Goal: Task Accomplishment & Management: Manage account settings

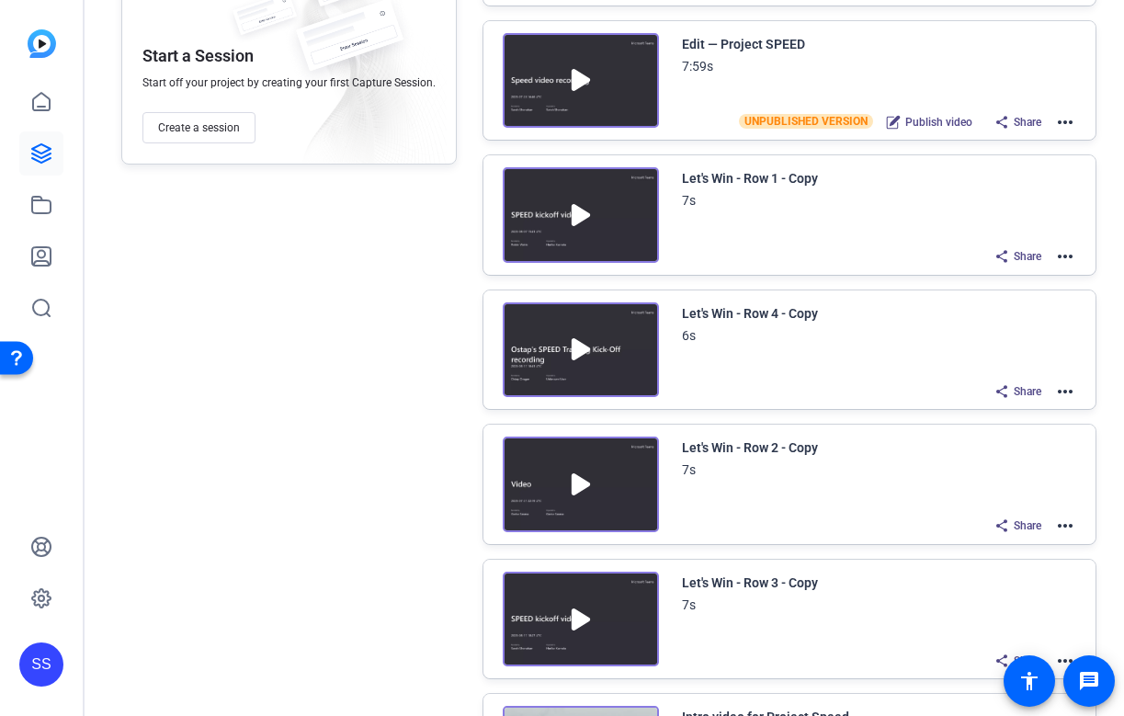
scroll to position [304, 0]
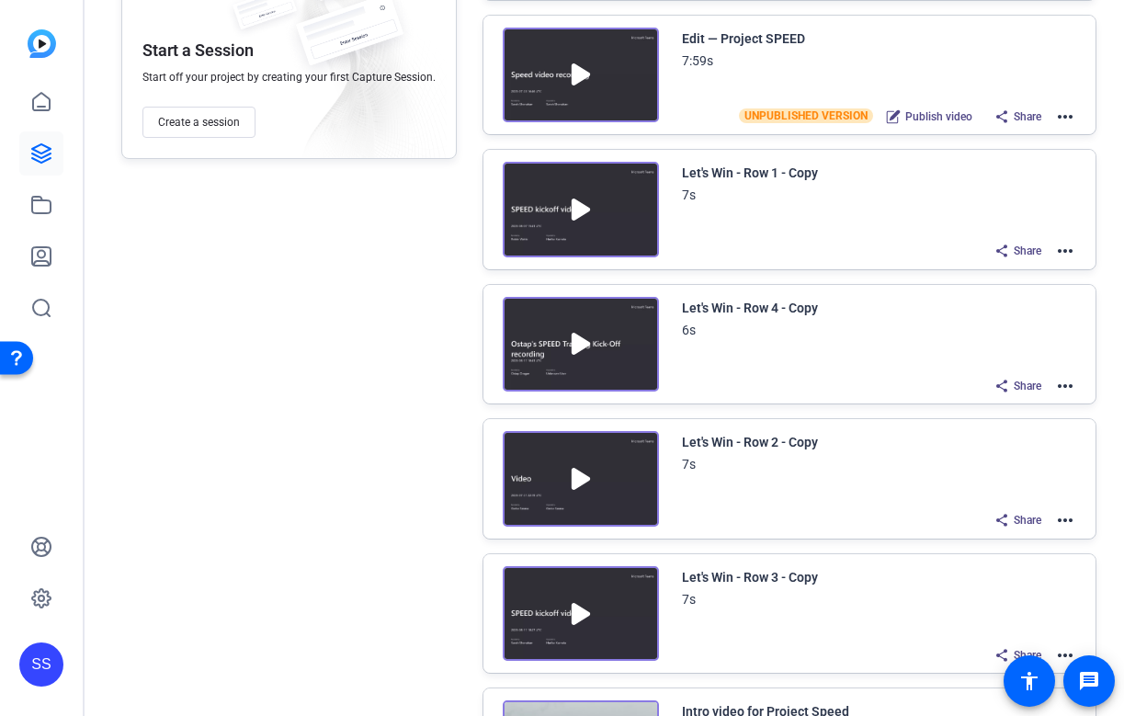
click at [609, 488] on img at bounding box center [581, 479] width 156 height 96
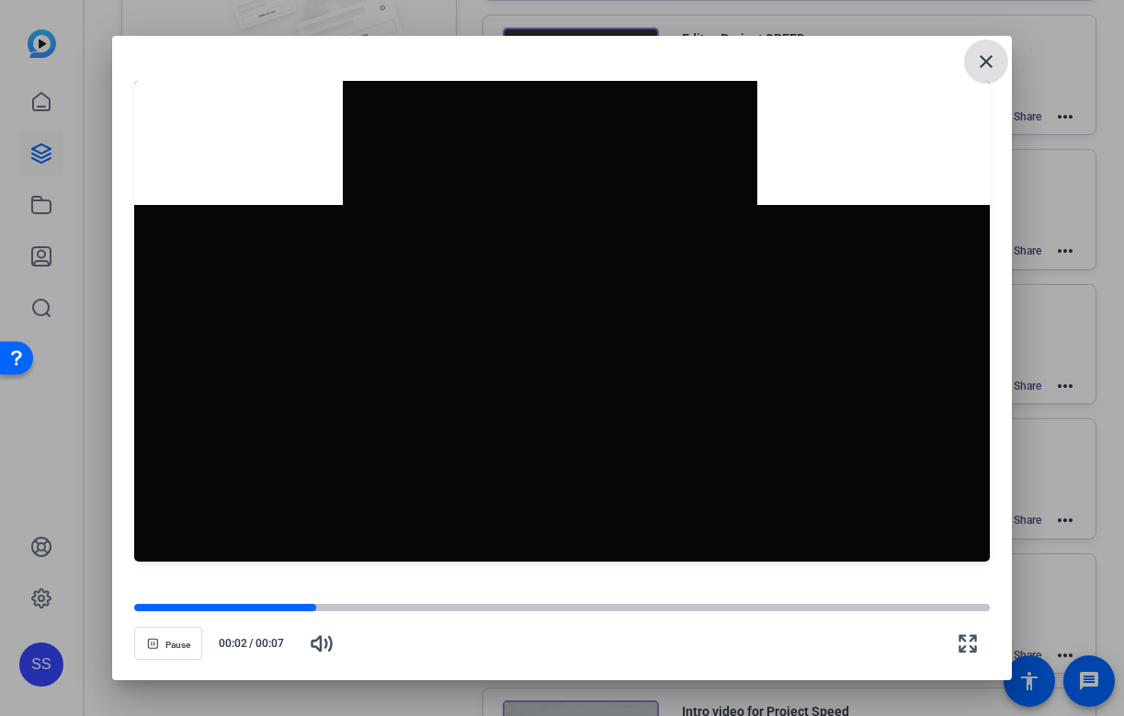
click at [984, 65] on mat-icon "close" at bounding box center [986, 62] width 22 height 22
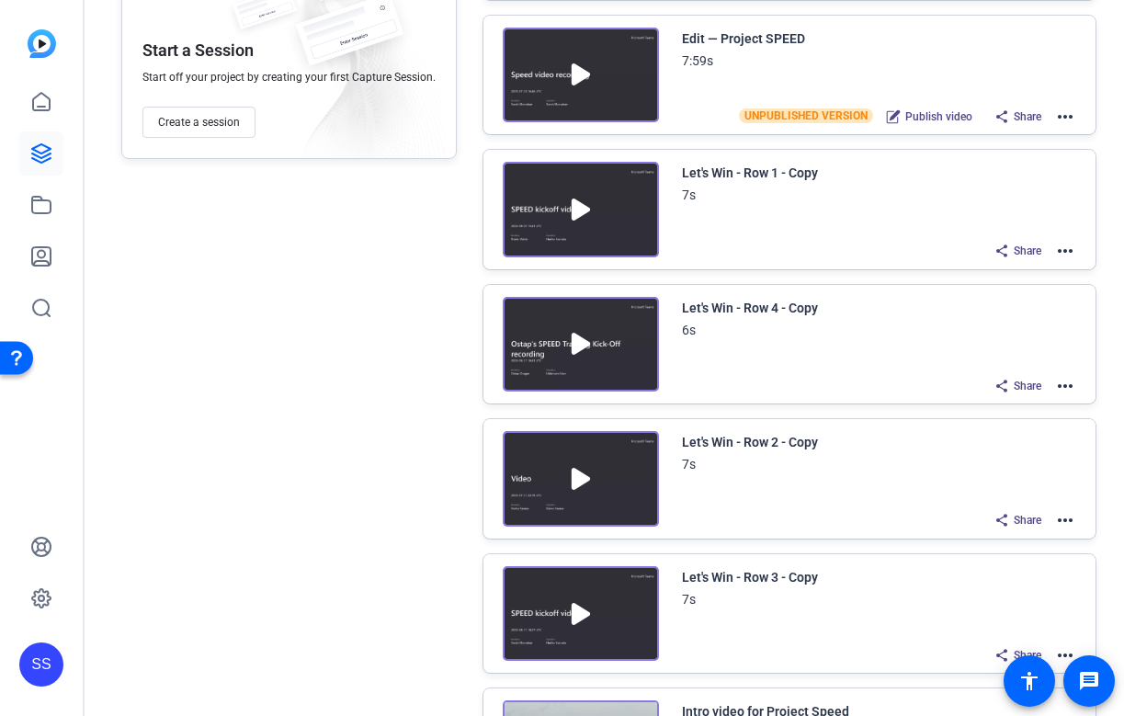
click at [588, 592] on img at bounding box center [581, 614] width 156 height 96
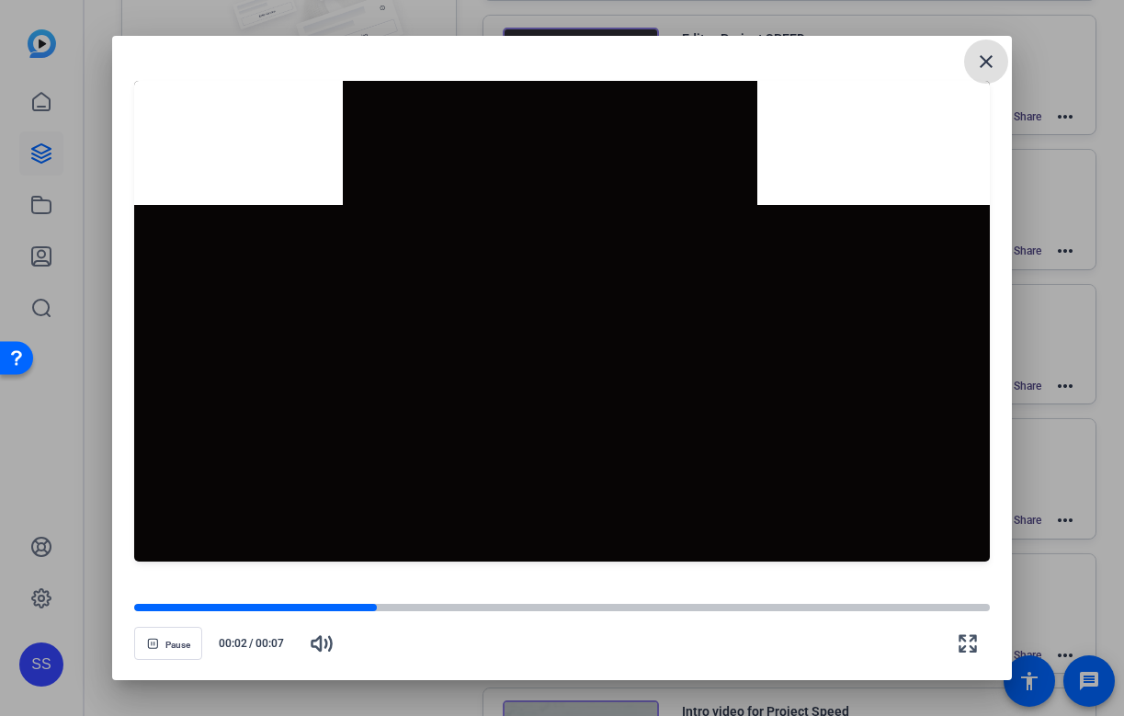
click at [980, 67] on mat-icon "close" at bounding box center [986, 62] width 22 height 22
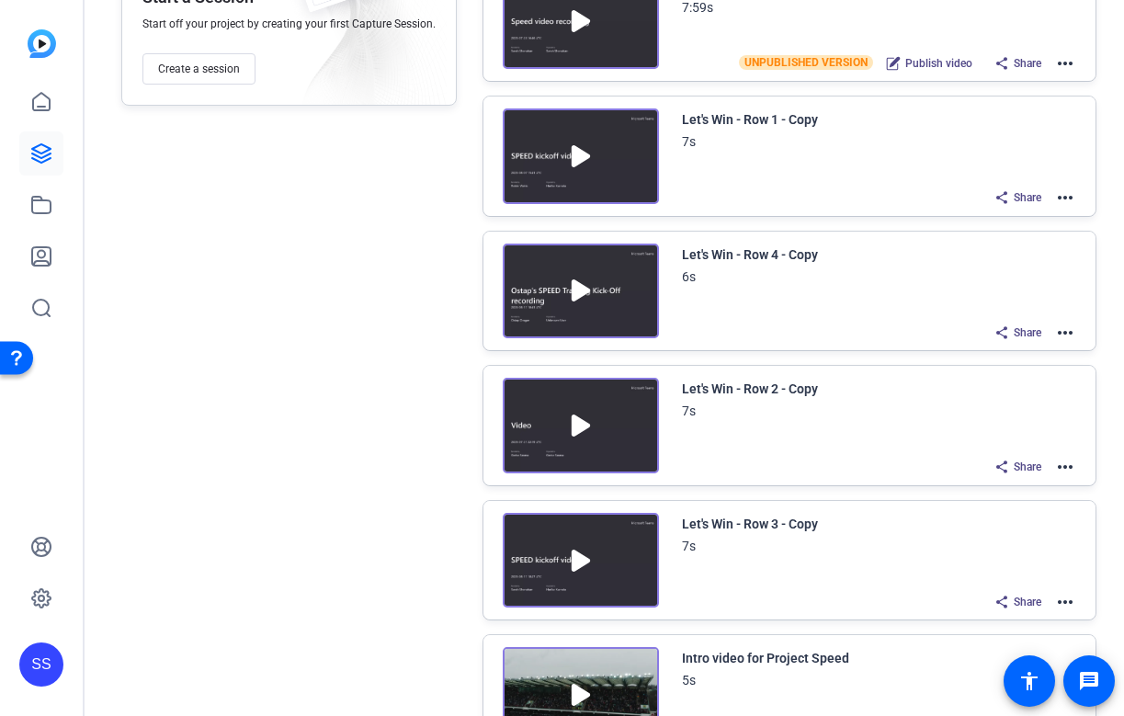
scroll to position [376, 0]
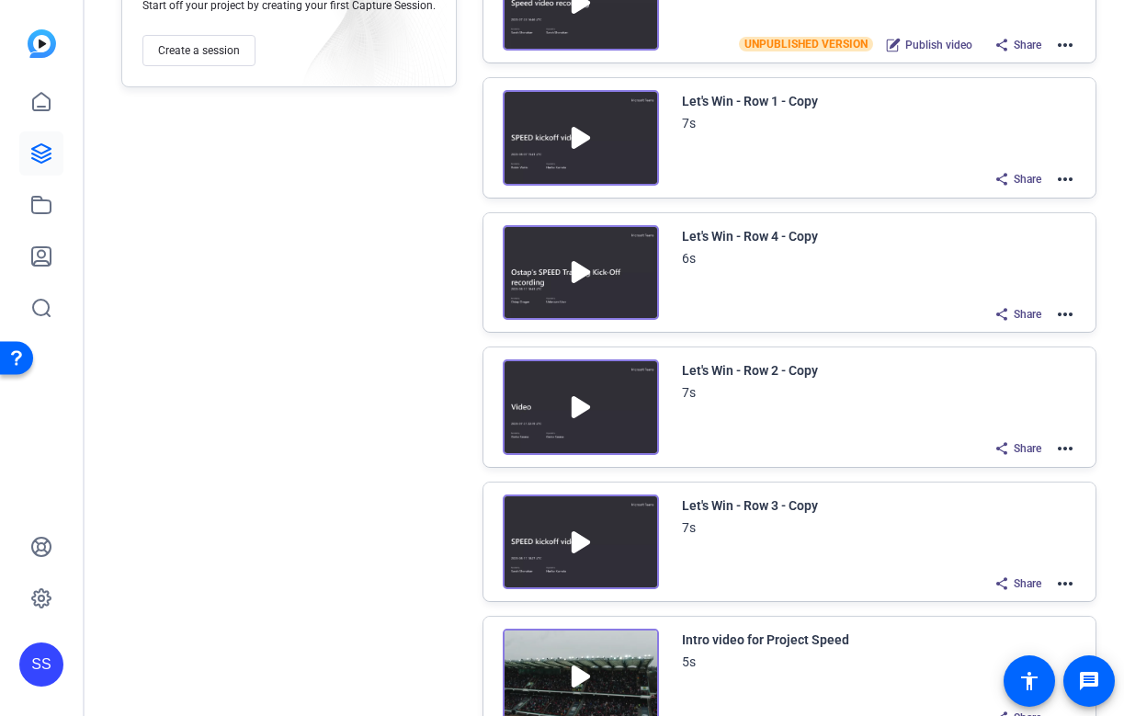
click at [1066, 579] on mat-icon "more_horiz" at bounding box center [1066, 584] width 22 height 22
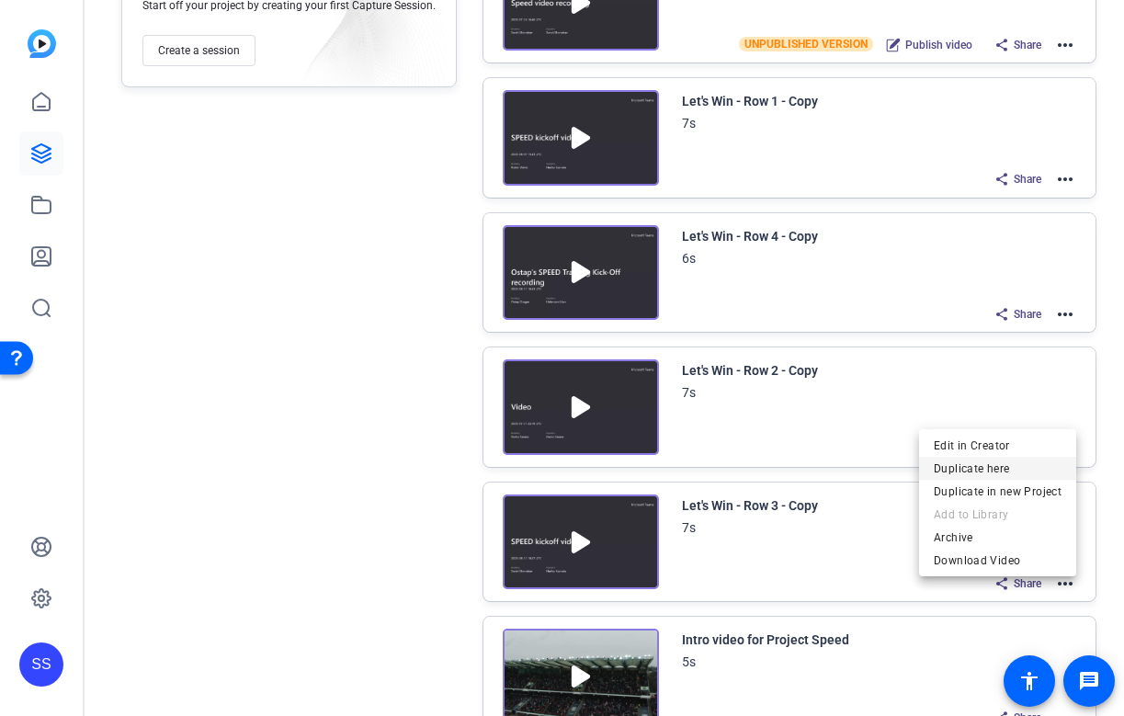
click at [1021, 462] on span "Duplicate here" at bounding box center [998, 468] width 128 height 22
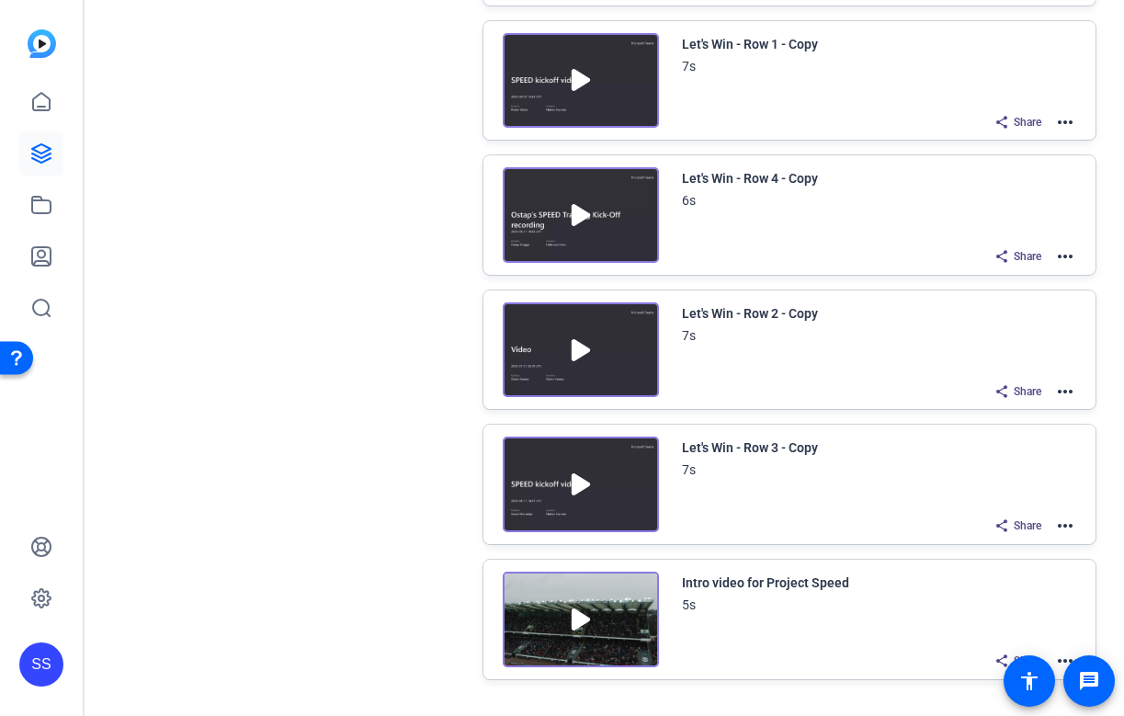
scroll to position [576, 0]
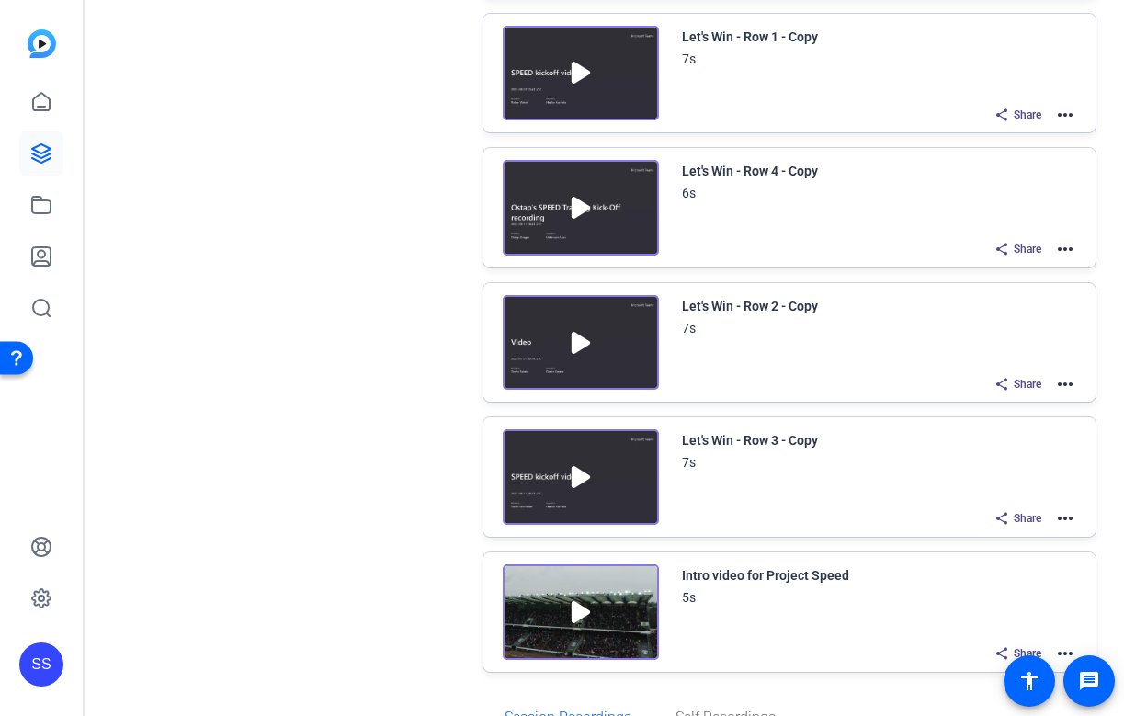
click at [1064, 512] on mat-icon "more_horiz" at bounding box center [1066, 519] width 22 height 22
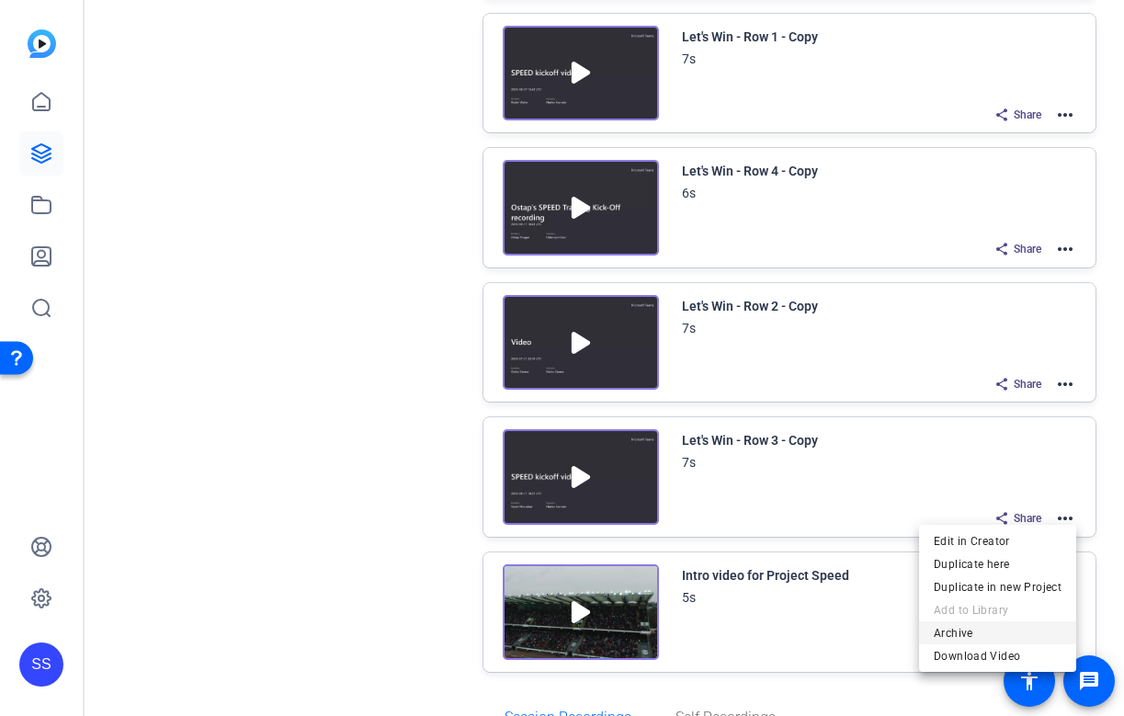
click at [1011, 629] on span "Archive" at bounding box center [998, 633] width 128 height 22
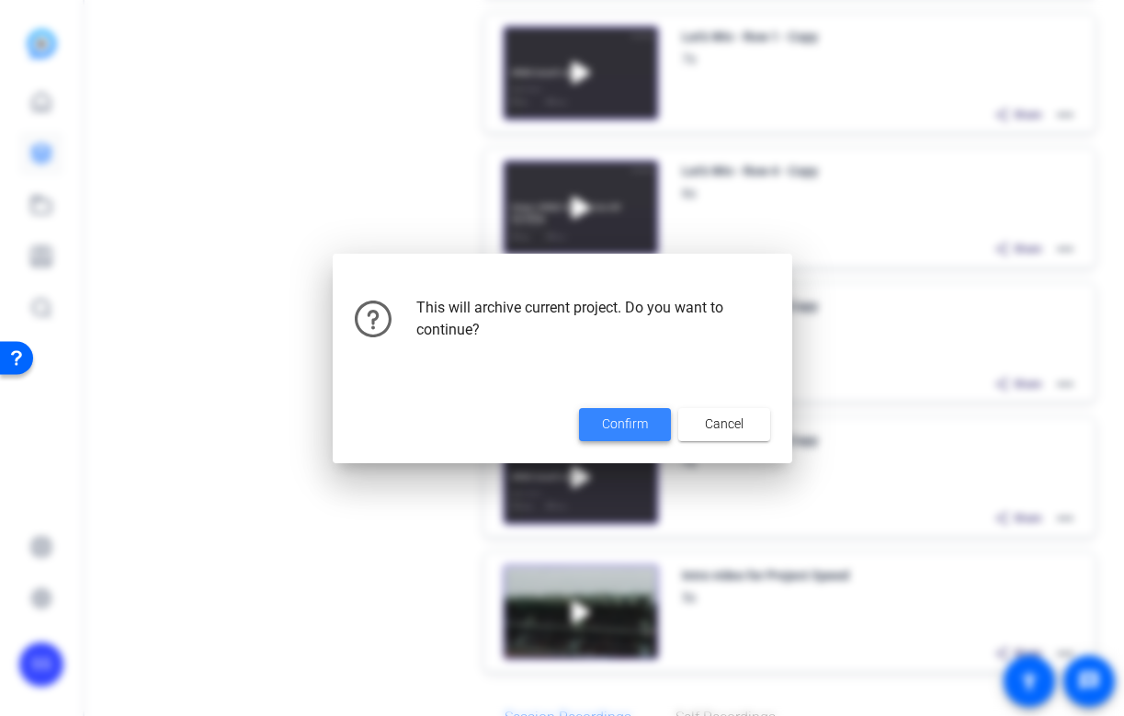
click at [624, 428] on span "Confirm" at bounding box center [625, 424] width 46 height 19
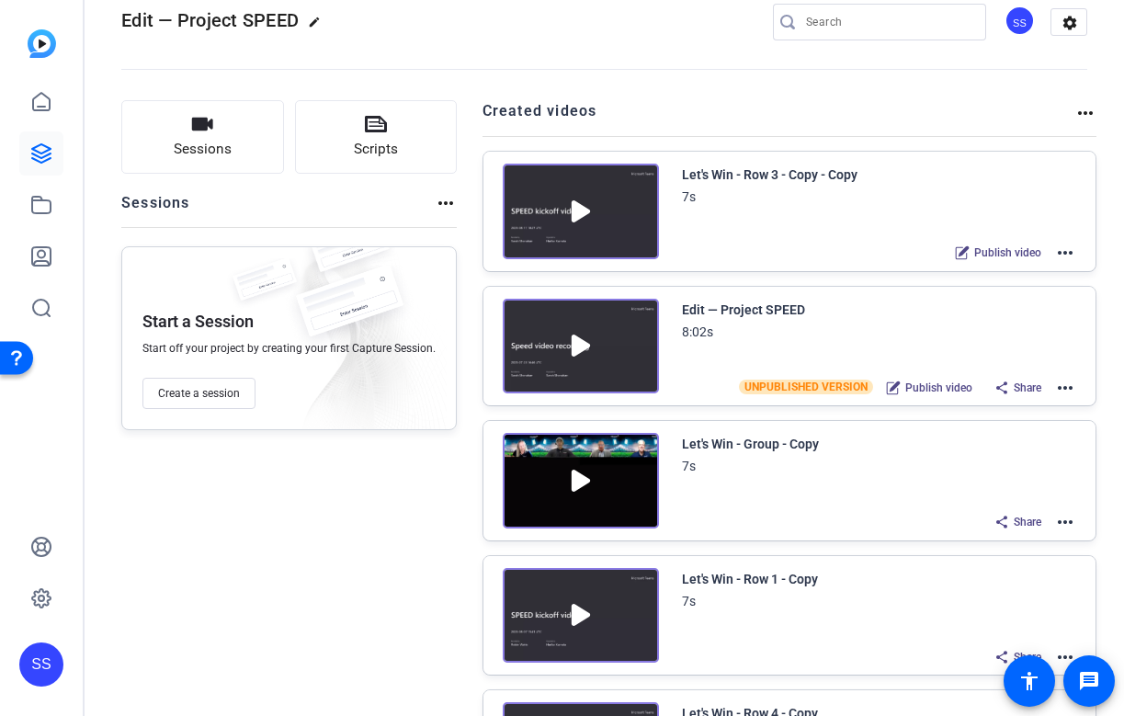
scroll to position [3, 0]
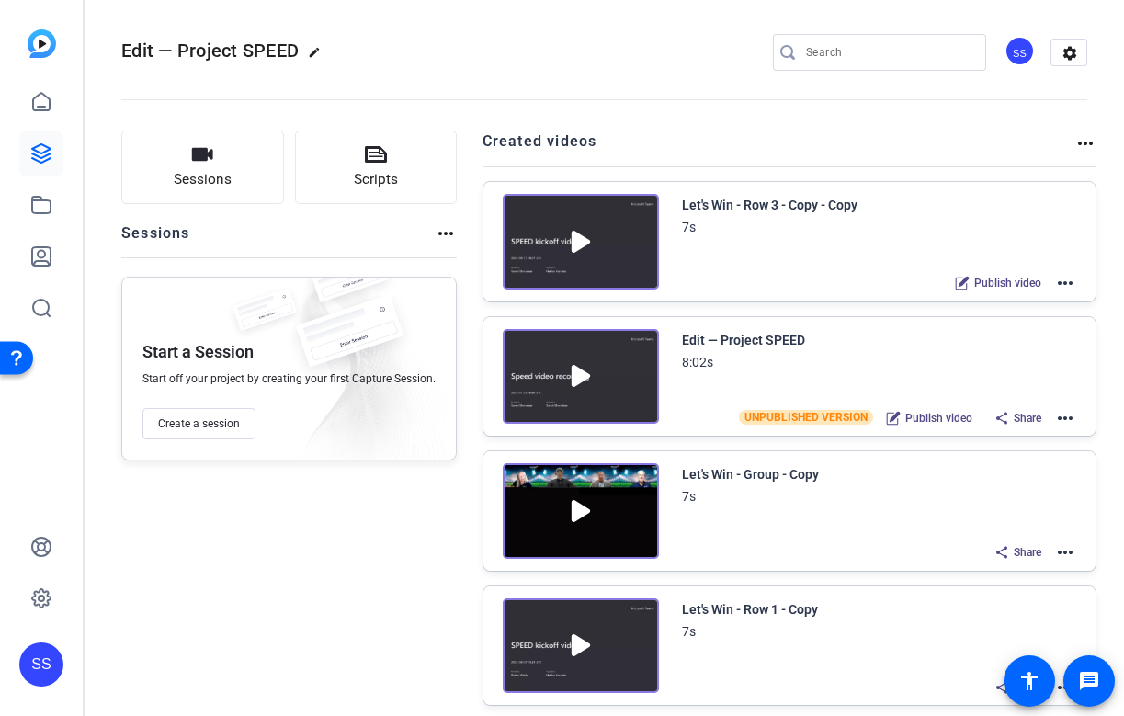
click at [1076, 280] on mat-icon "more_horiz" at bounding box center [1066, 283] width 22 height 22
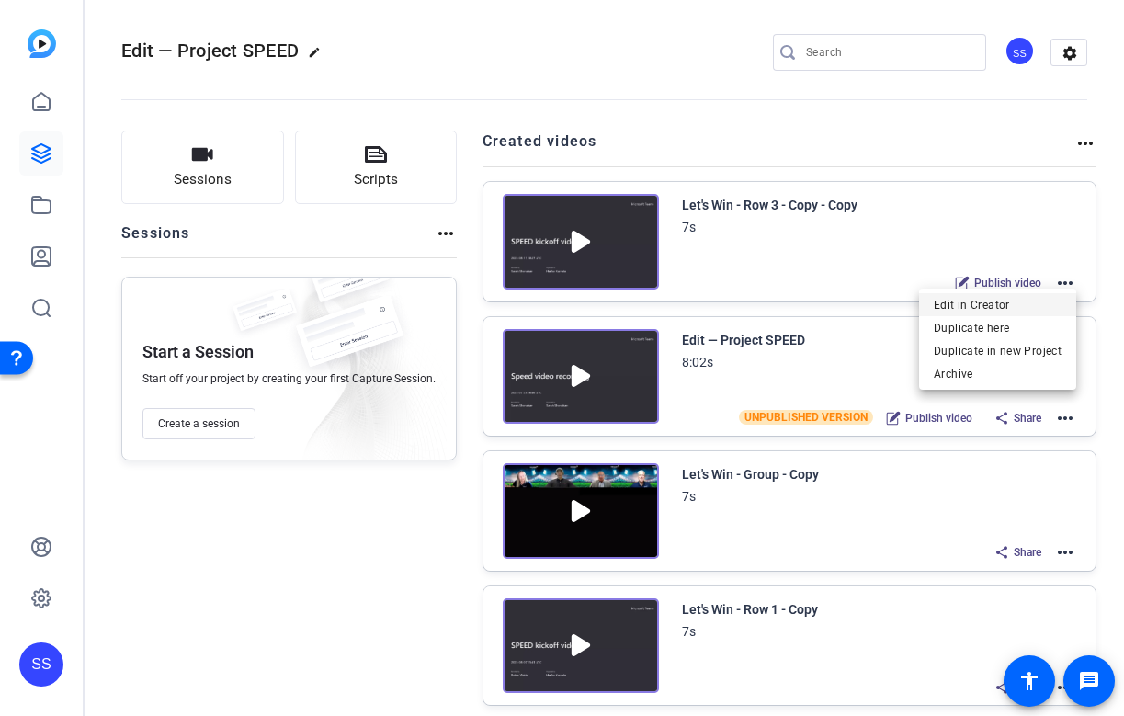
click at [1031, 298] on span "Edit in Creator" at bounding box center [998, 305] width 128 height 22
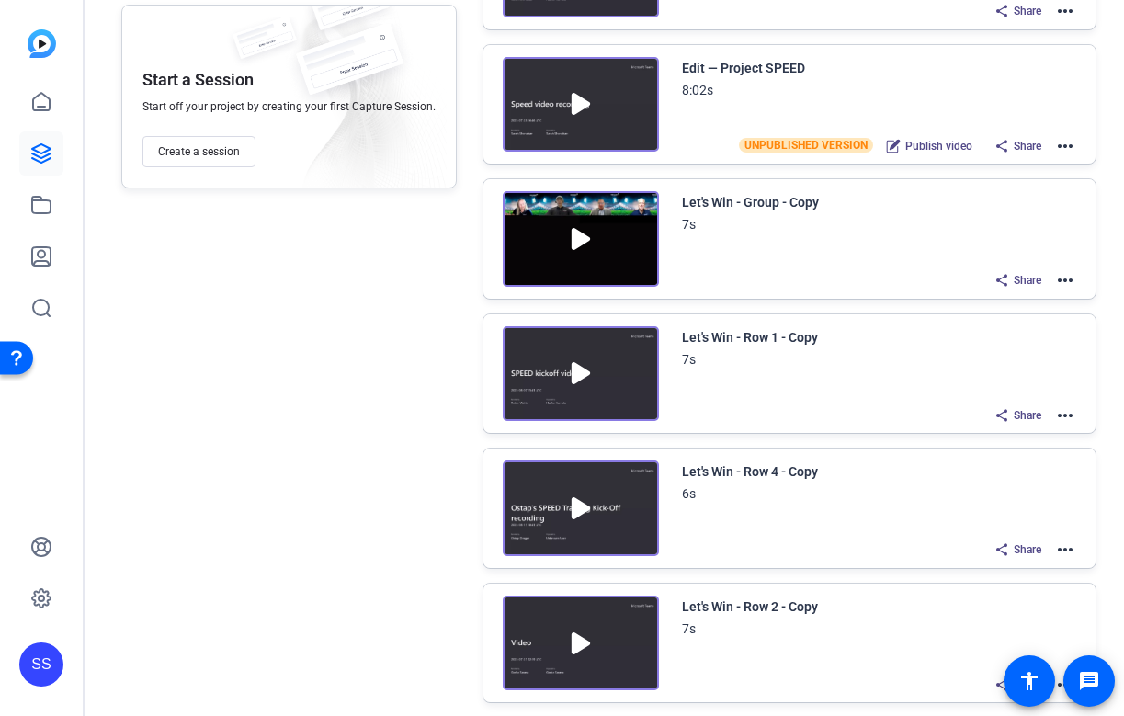
scroll to position [216, 0]
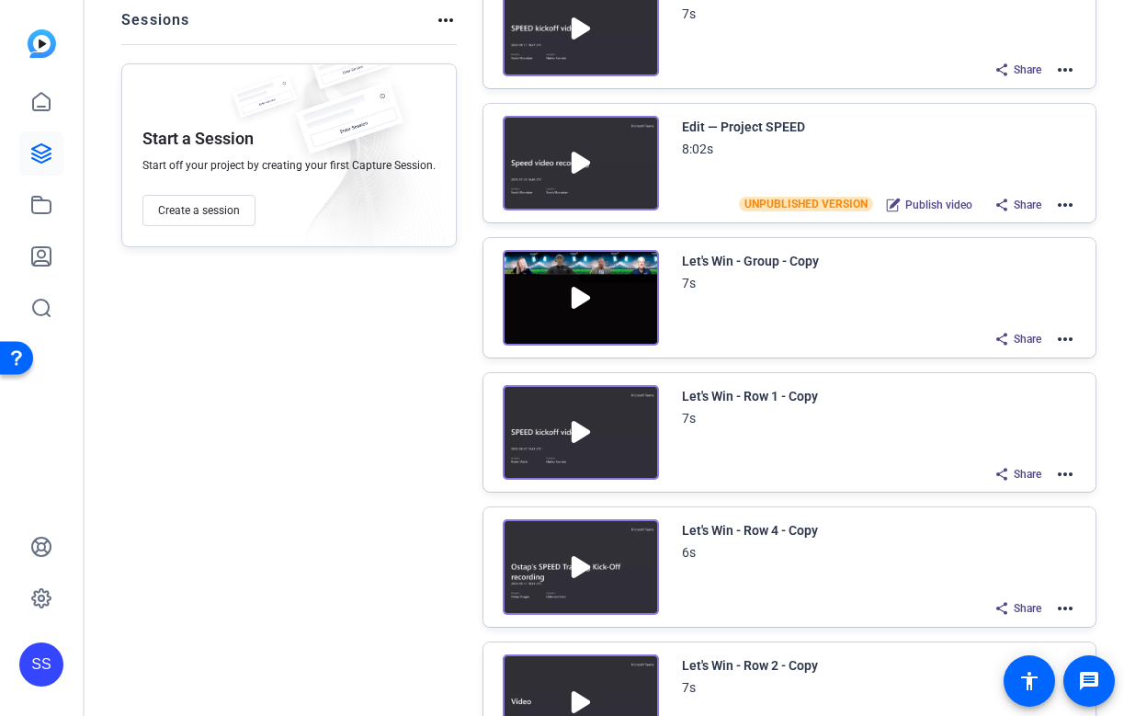
click at [1067, 342] on mat-icon "more_horiz" at bounding box center [1066, 339] width 22 height 22
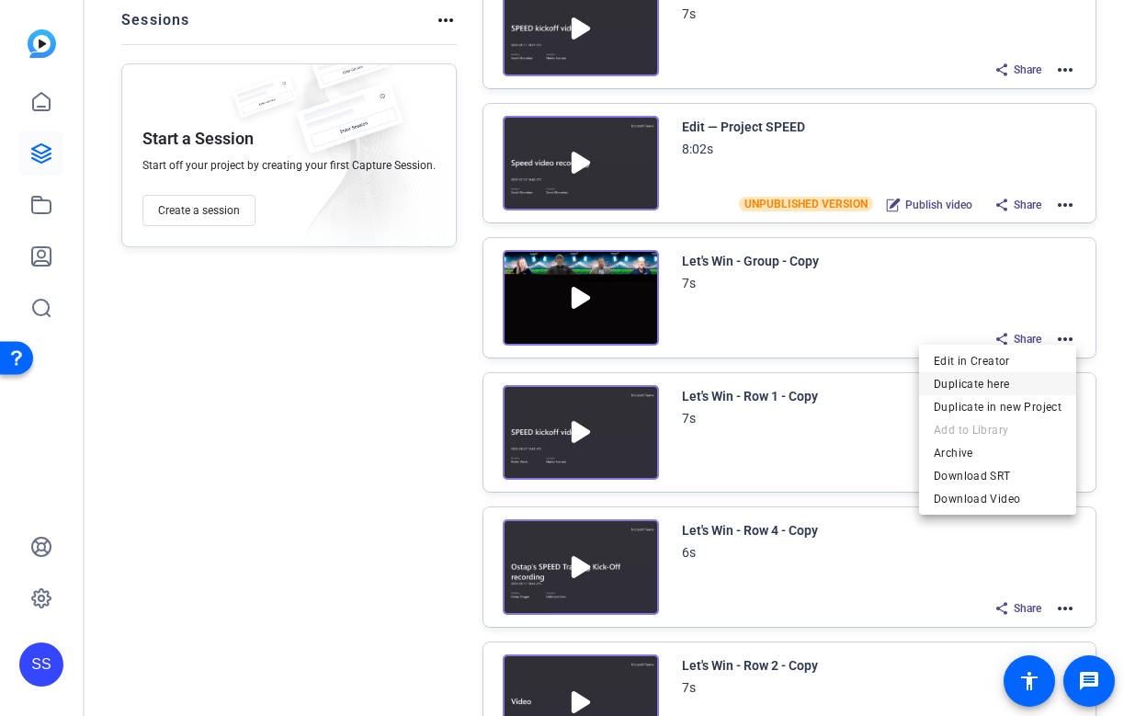
click at [1037, 376] on span "Duplicate here" at bounding box center [998, 384] width 128 height 22
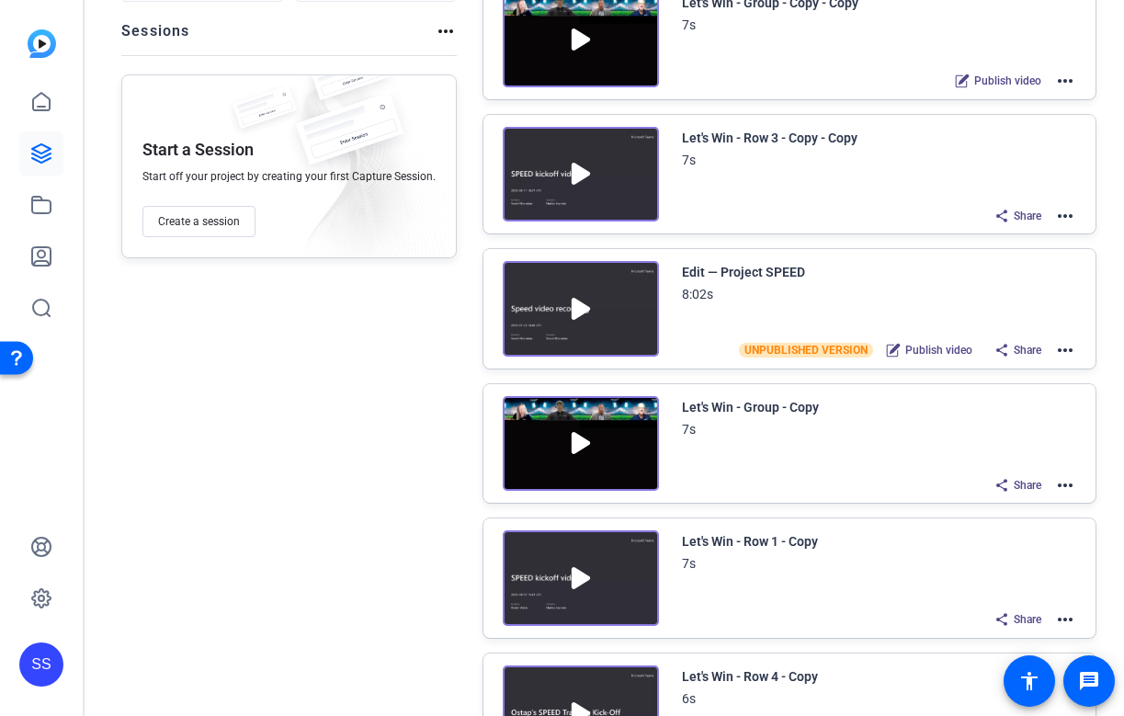
scroll to position [211, 0]
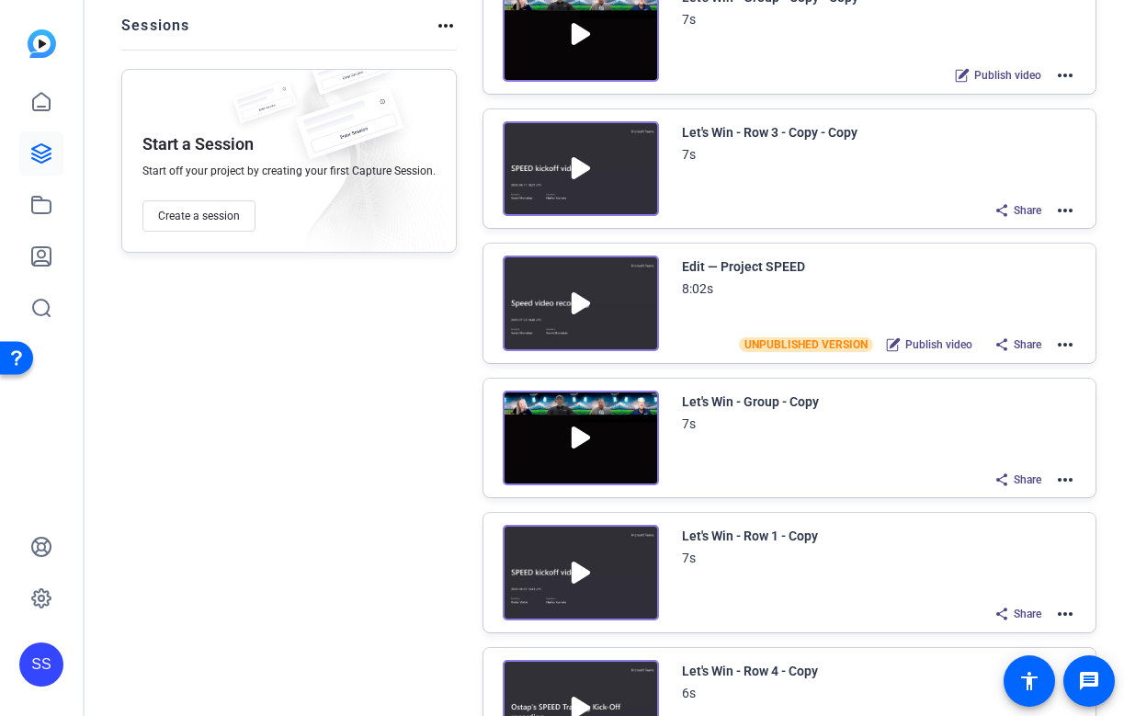
click at [1064, 484] on mat-icon "more_horiz" at bounding box center [1066, 480] width 22 height 22
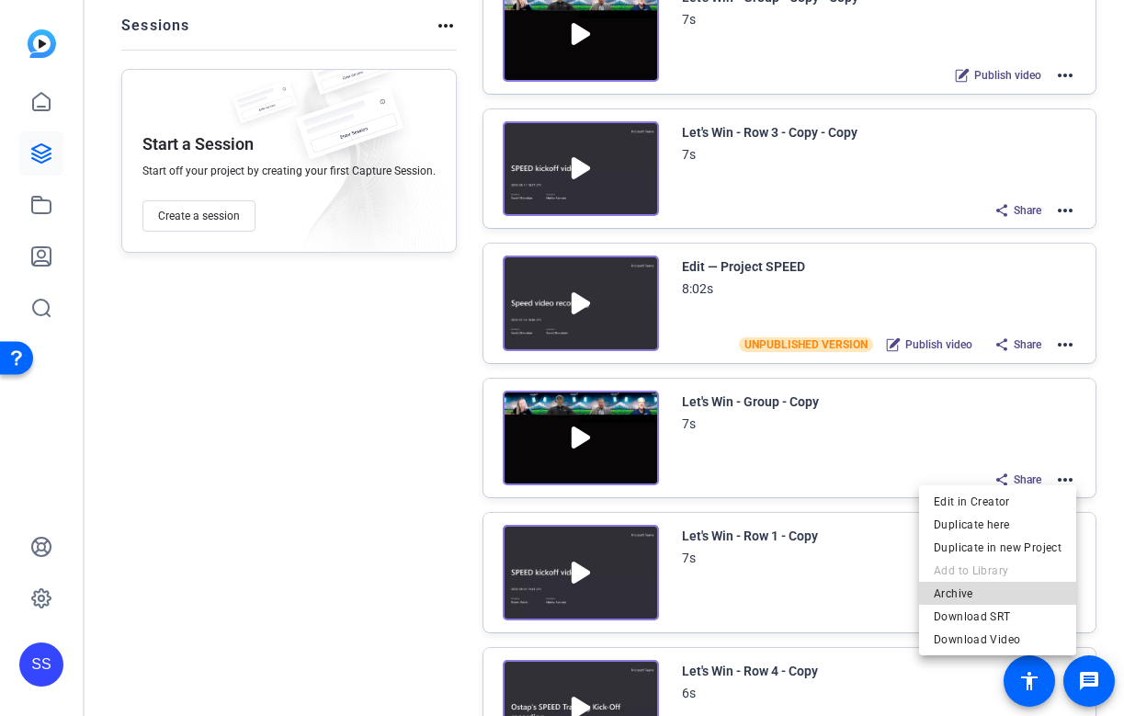
click at [1009, 589] on span "Archive" at bounding box center [998, 593] width 128 height 22
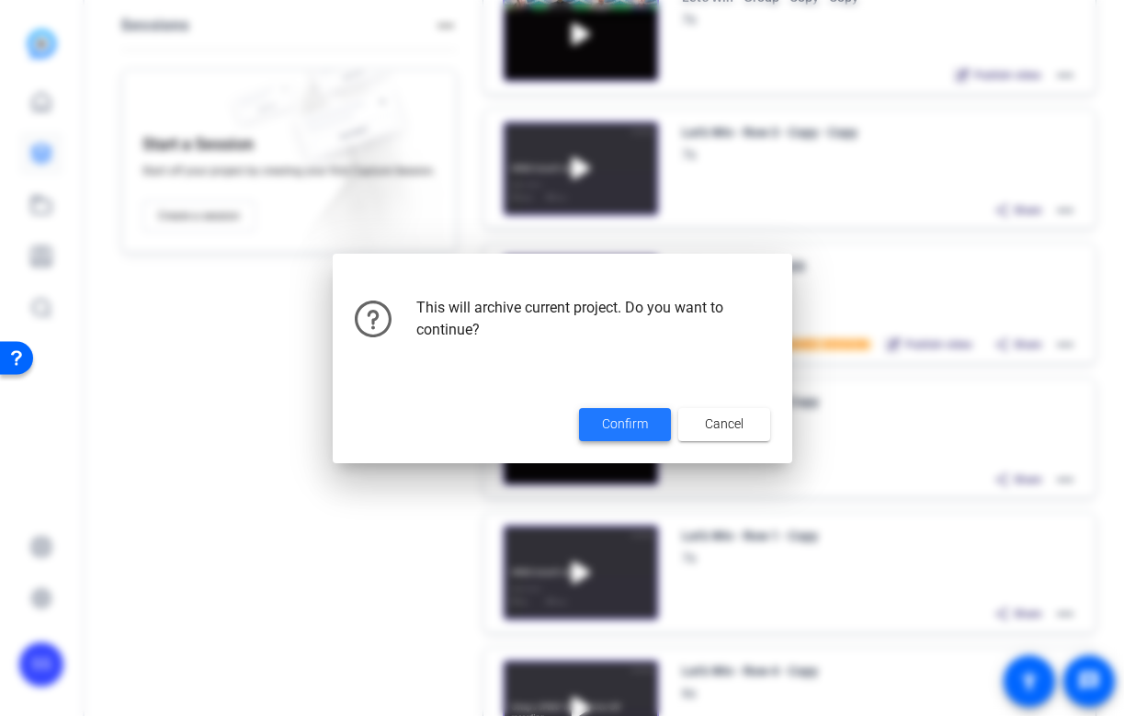
click at [621, 419] on span "Confirm" at bounding box center [625, 424] width 46 height 19
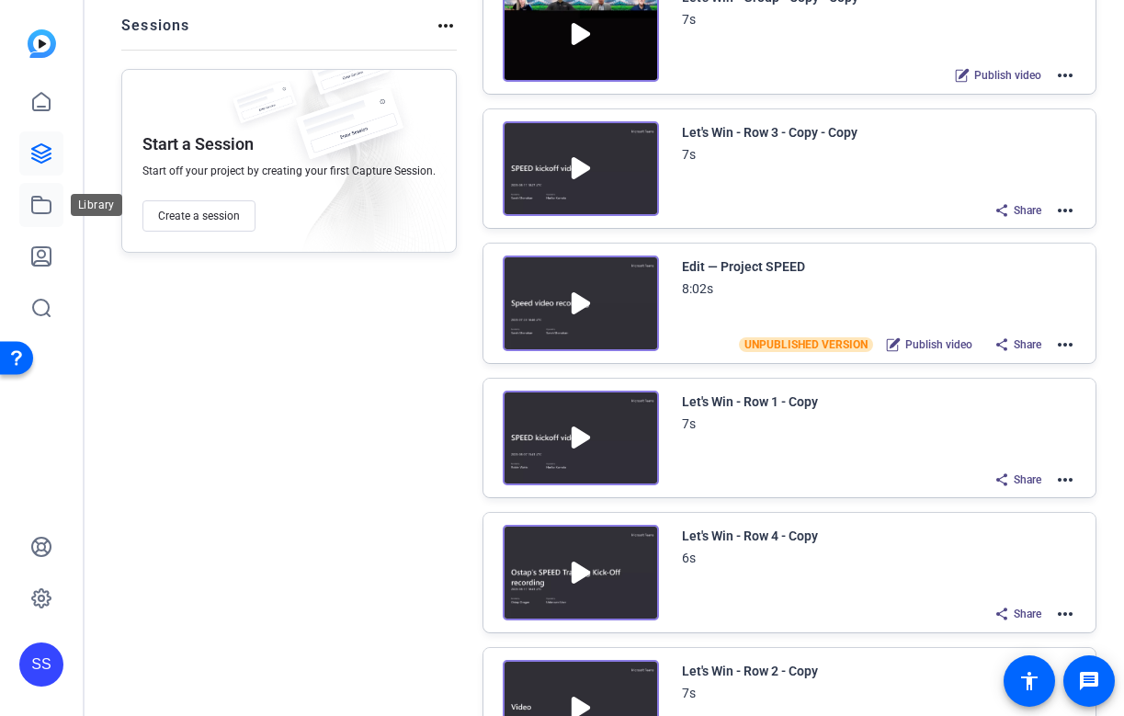
click at [48, 213] on icon at bounding box center [41, 205] width 18 height 17
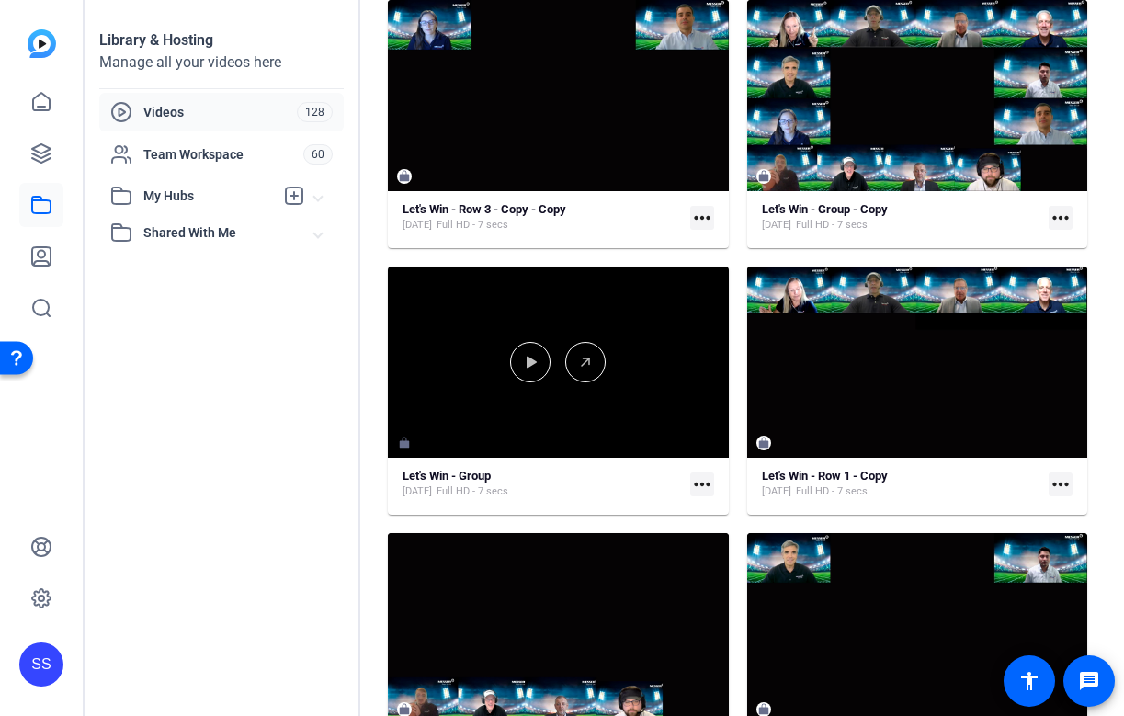
scroll to position [168, 0]
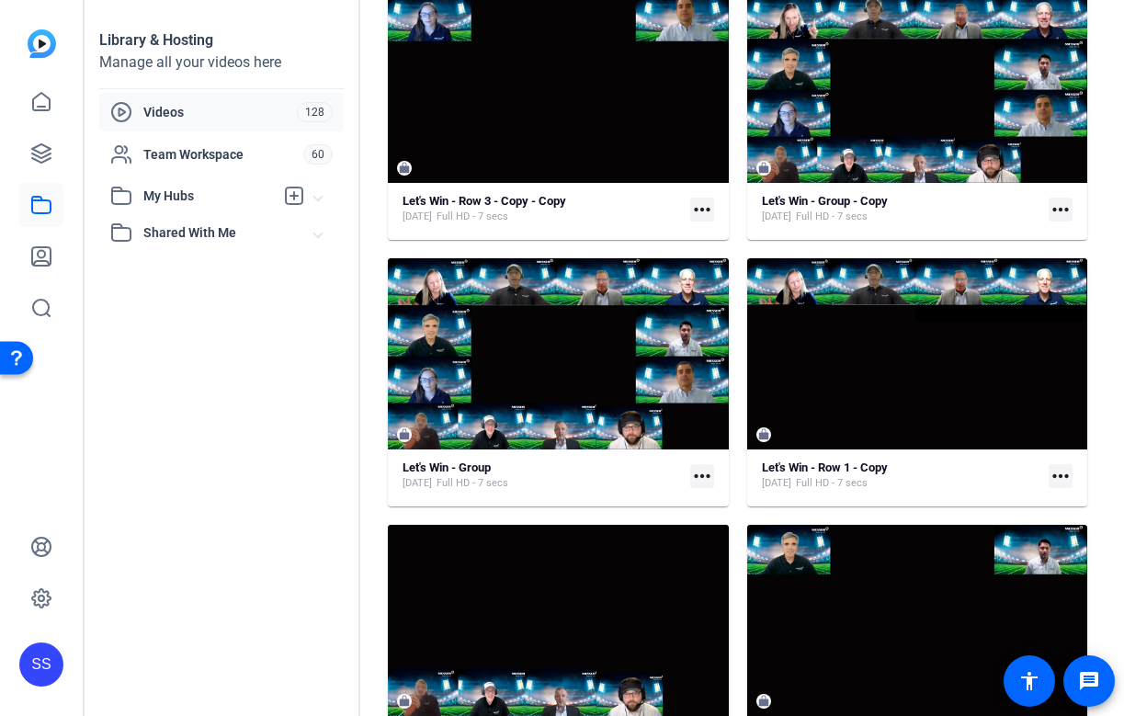
click at [705, 471] on mat-icon "more_horiz" at bounding box center [702, 476] width 24 height 24
click at [559, 456] on div at bounding box center [562, 358] width 1124 height 716
click at [462, 455] on mat-card "Let's Win - Group Sep 11, 2025 Full HD - 7 secs more_horiz" at bounding box center [558, 382] width 341 height 248
click at [456, 466] on strong "Let's Win - Group" at bounding box center [447, 468] width 88 height 14
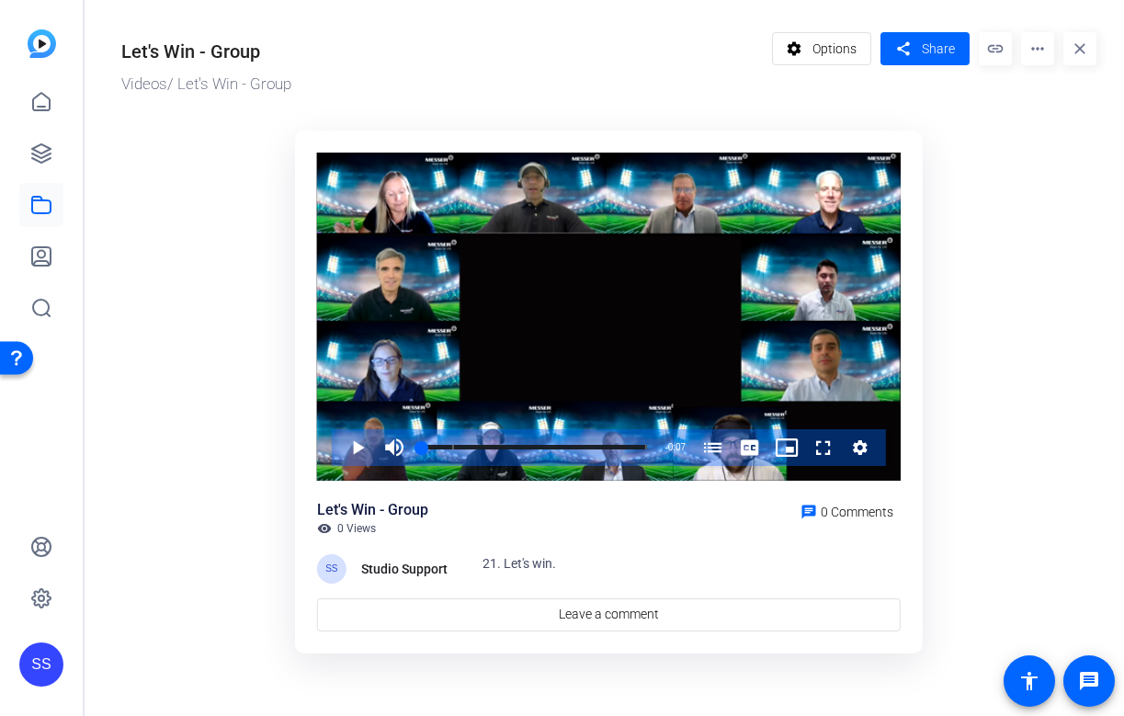
click at [1029, 49] on mat-icon "more_horiz" at bounding box center [1037, 48] width 33 height 33
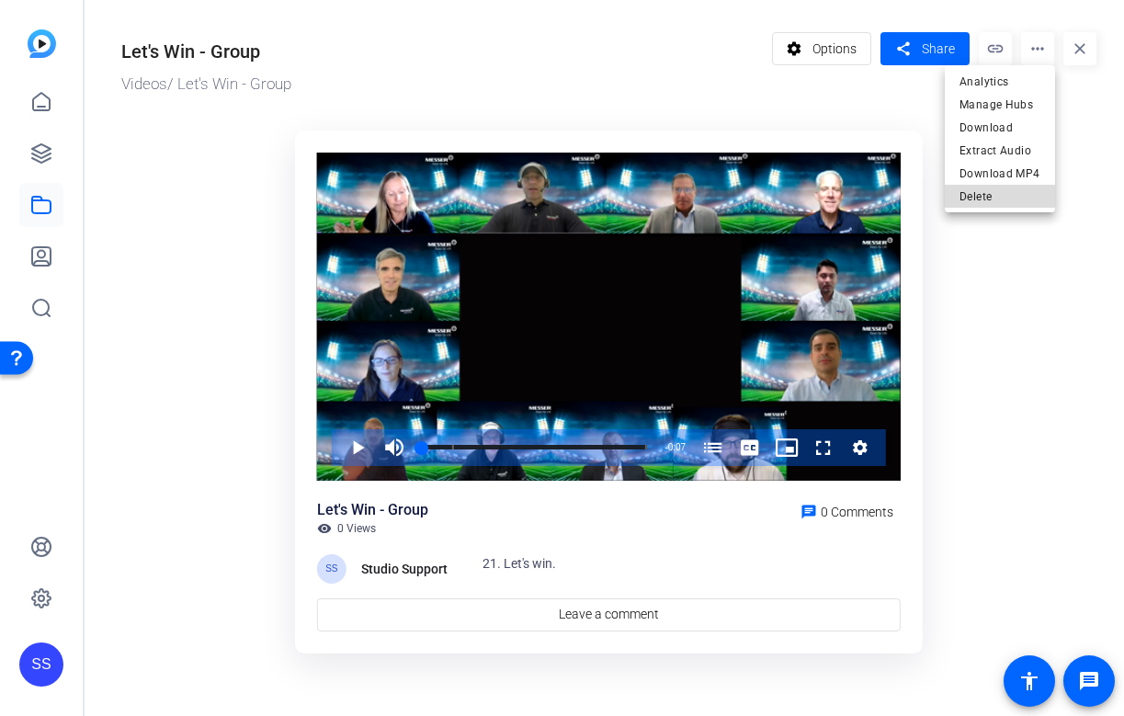
click at [1014, 192] on span "Delete" at bounding box center [1000, 197] width 81 height 22
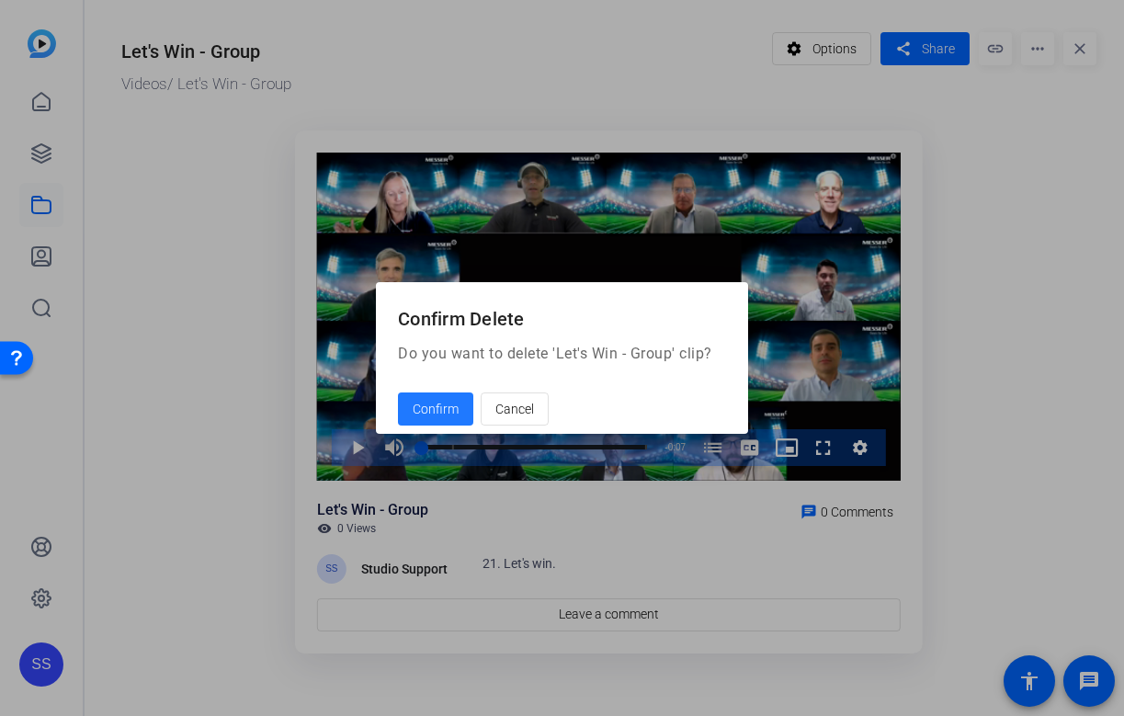
click at [447, 408] on span "Confirm" at bounding box center [436, 409] width 46 height 19
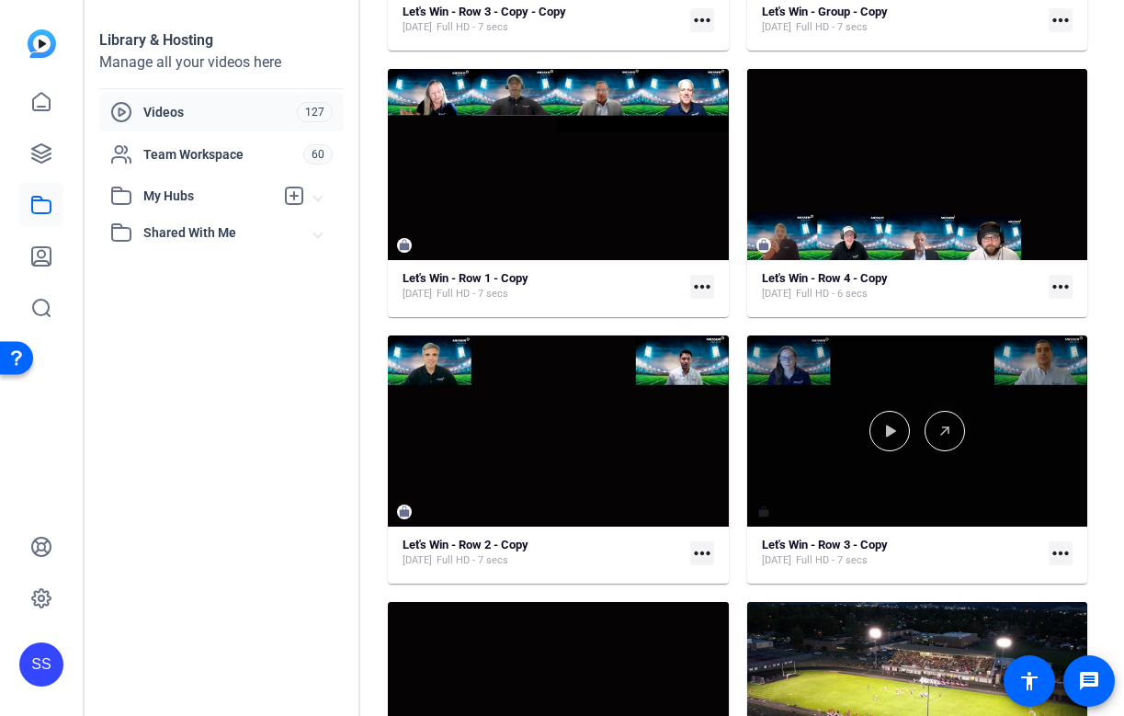
scroll to position [369, 0]
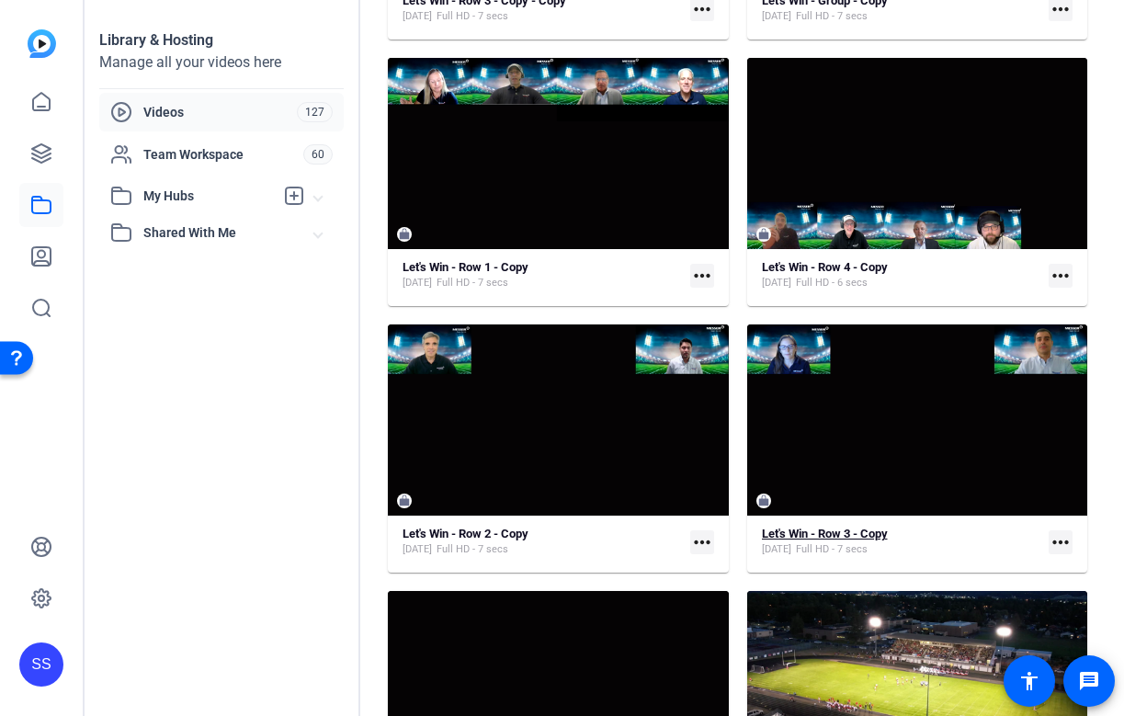
click at [875, 536] on strong "Let's Win - Row 3 - Copy" at bounding box center [825, 534] width 126 height 14
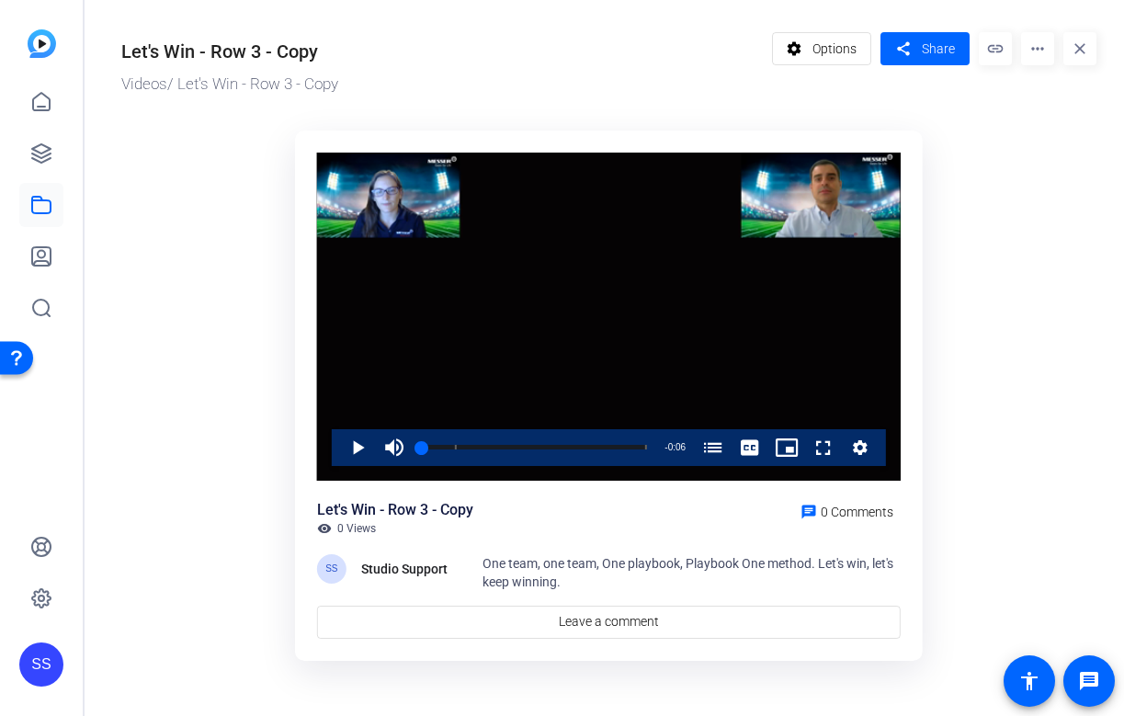
click at [1047, 57] on mat-icon "more_horiz" at bounding box center [1037, 48] width 33 height 33
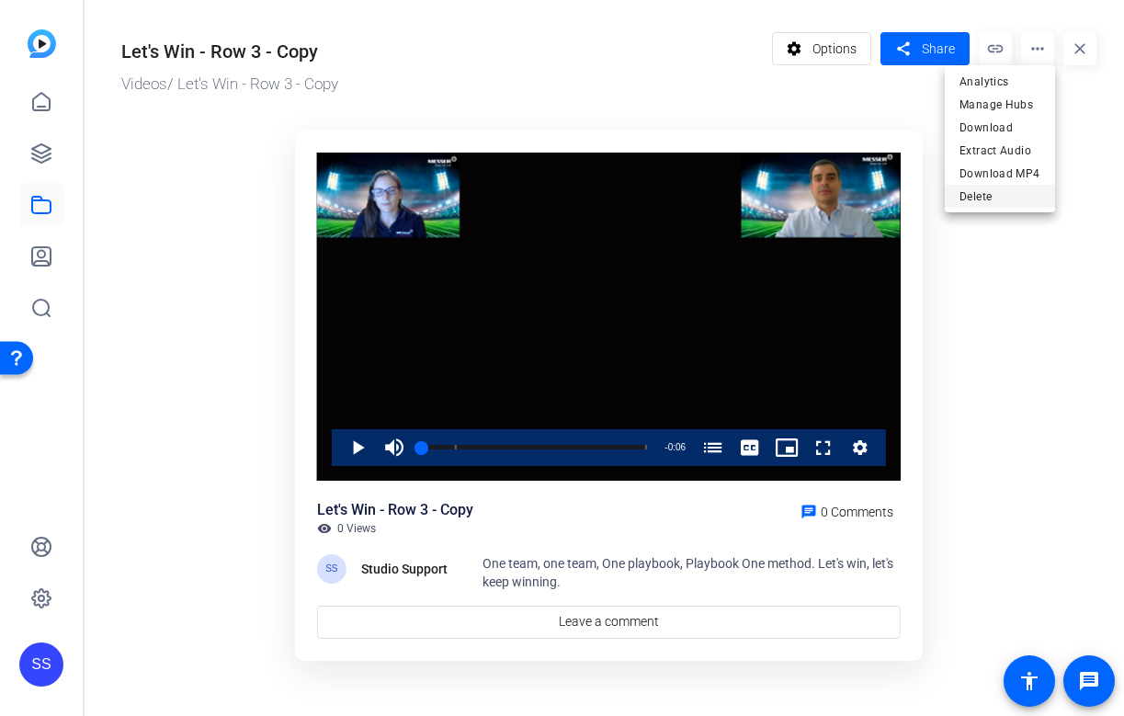
click at [1008, 198] on span "Delete" at bounding box center [1000, 197] width 81 height 22
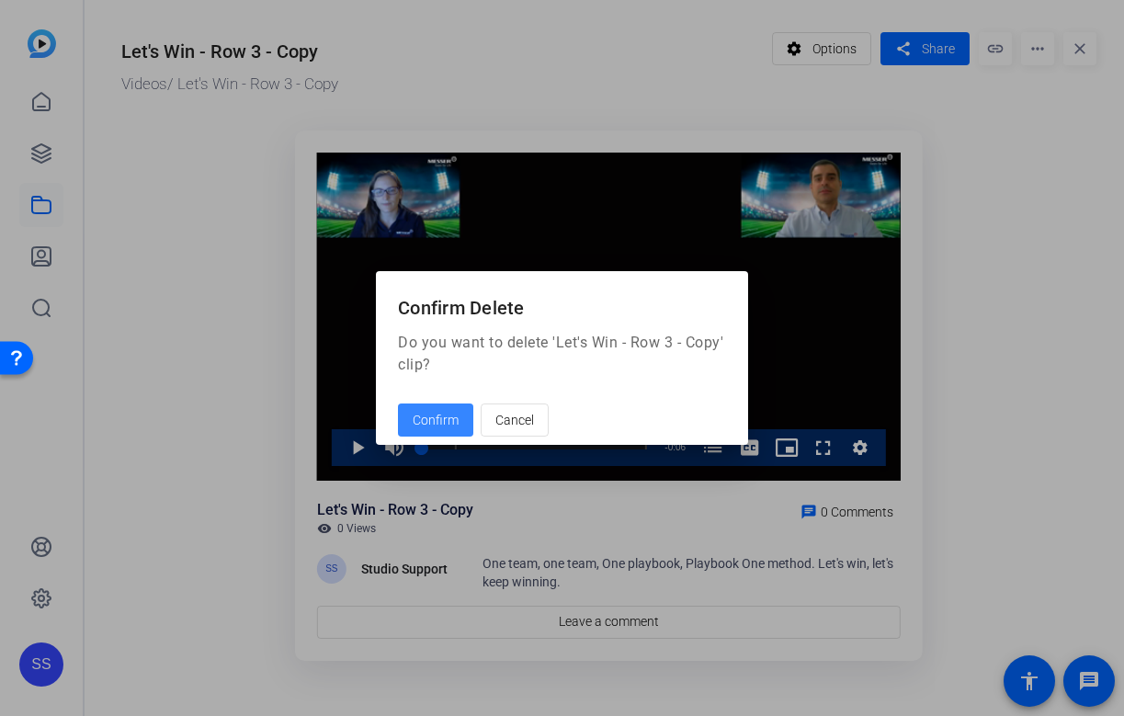
click at [439, 420] on span "Confirm" at bounding box center [436, 420] width 46 height 19
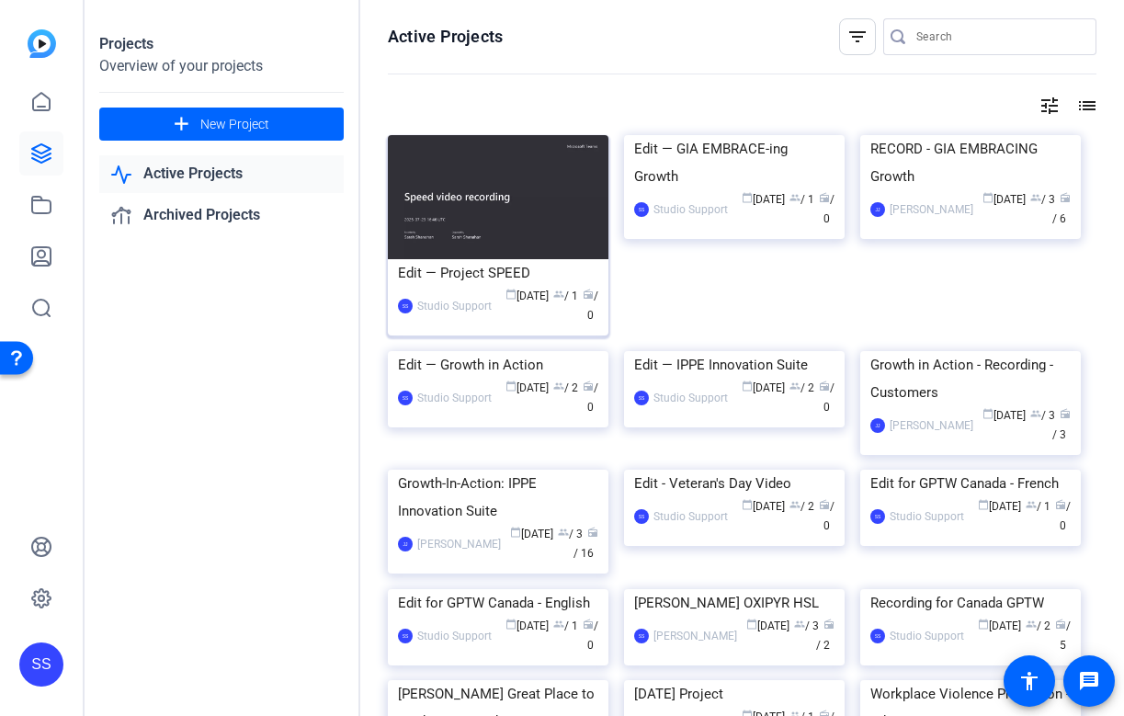
click at [486, 272] on div "Edit — Project SPEED" at bounding box center [498, 273] width 200 height 28
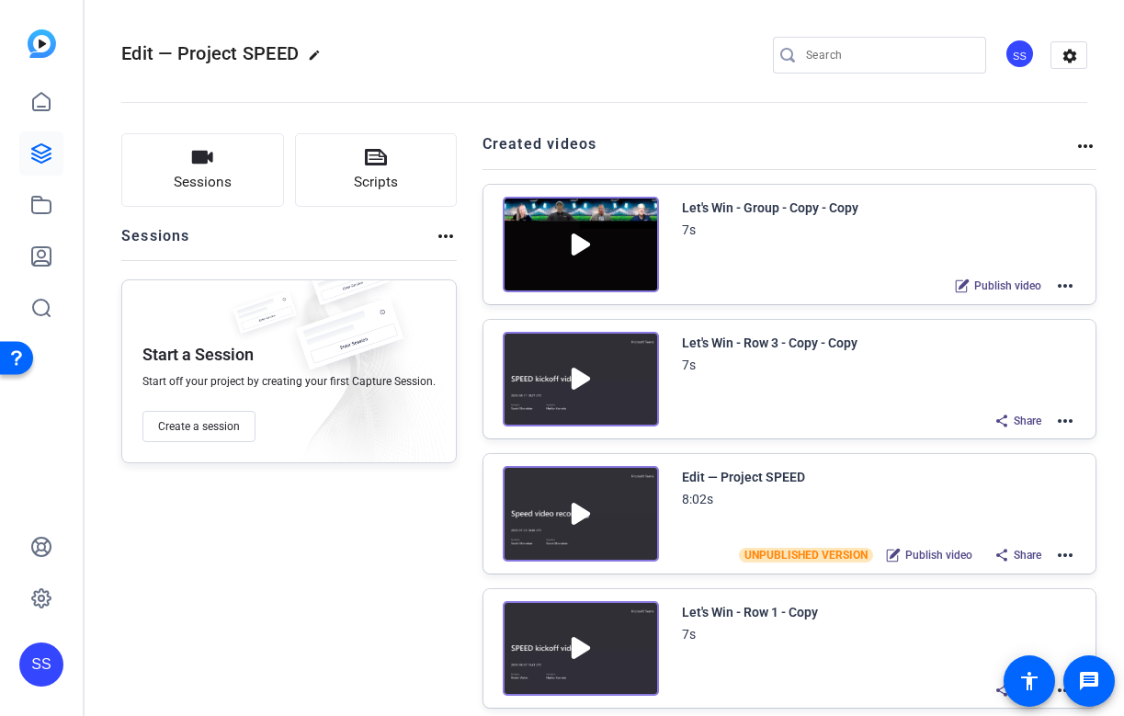
click at [1067, 290] on mat-icon "more_horiz" at bounding box center [1066, 286] width 22 height 22
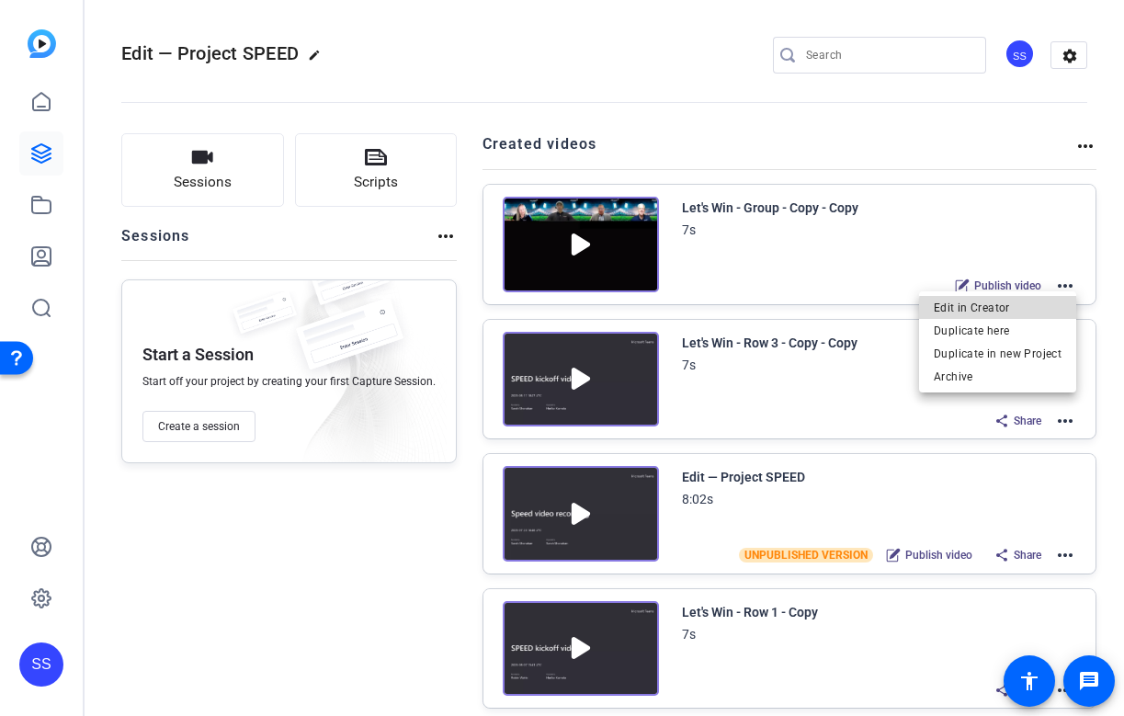
click at [1022, 312] on span "Edit in Creator" at bounding box center [998, 308] width 128 height 22
